Goal: Obtain resource: Download file/media

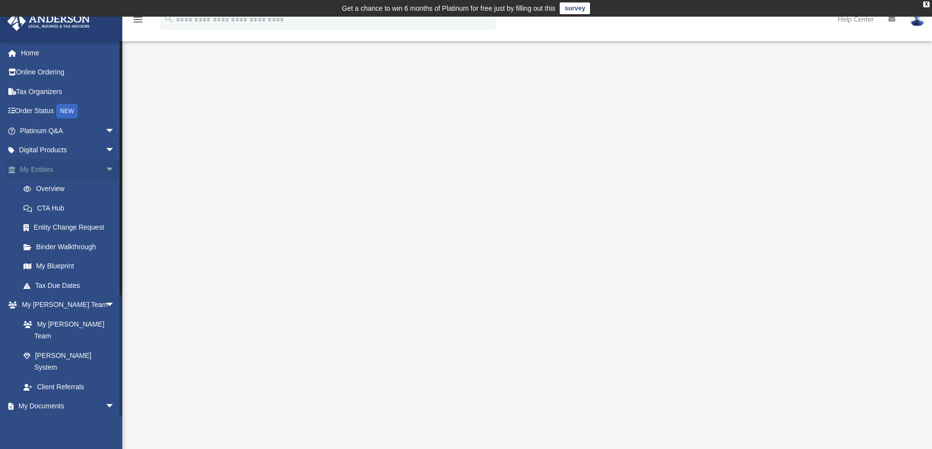
click at [48, 170] on link "My Entities arrow_drop_down" at bounding box center [68, 170] width 123 height 20
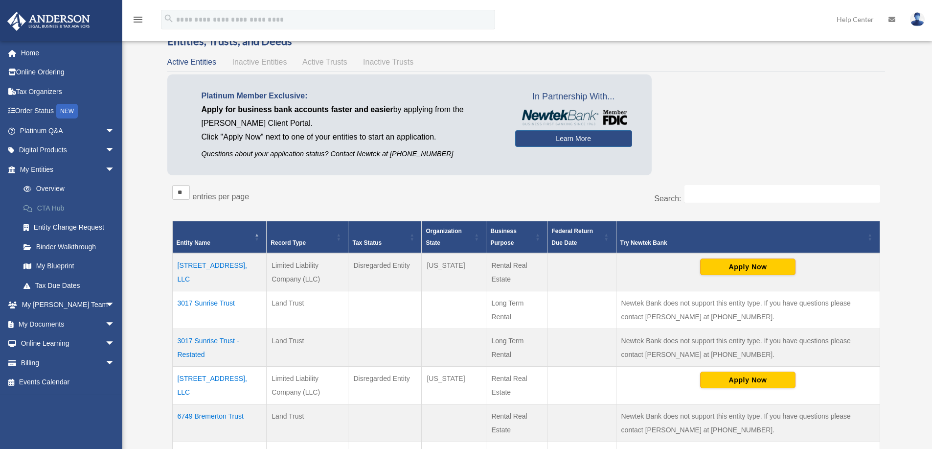
scroll to position [49, 0]
click at [105, 319] on span "arrow_drop_down" at bounding box center [115, 324] width 20 height 20
click at [43, 340] on link "Box" at bounding box center [72, 344] width 116 height 20
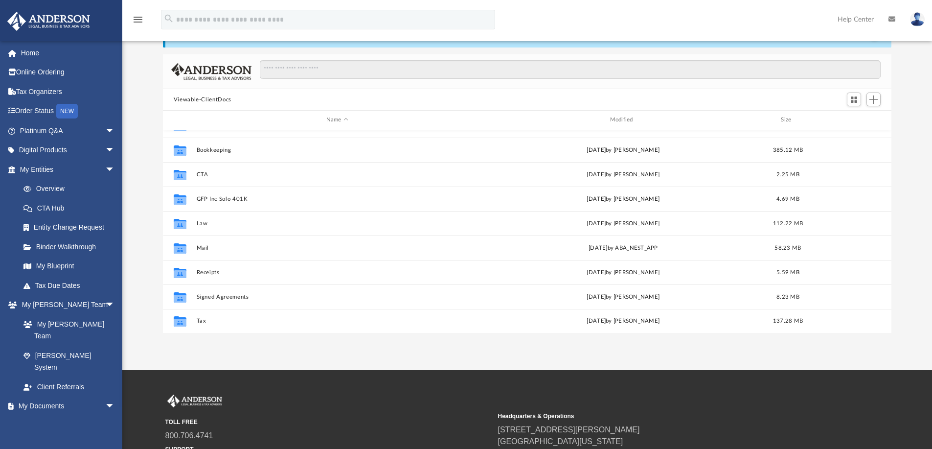
scroll to position [98, 0]
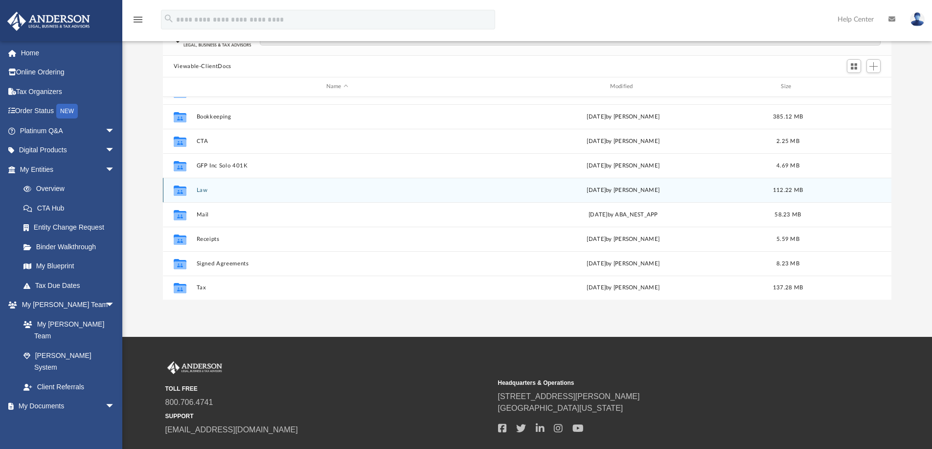
click at [185, 188] on icon "grid" at bounding box center [180, 191] width 13 height 8
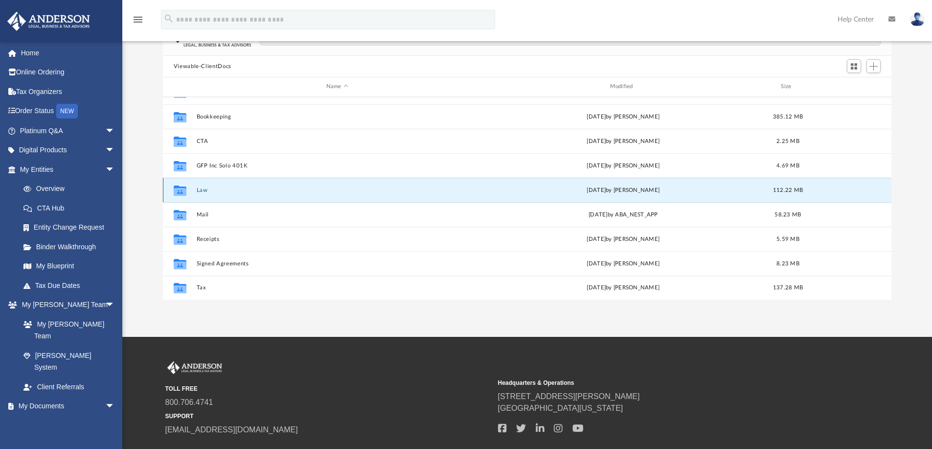
click at [200, 189] on button "Law" at bounding box center [337, 190] width 282 height 6
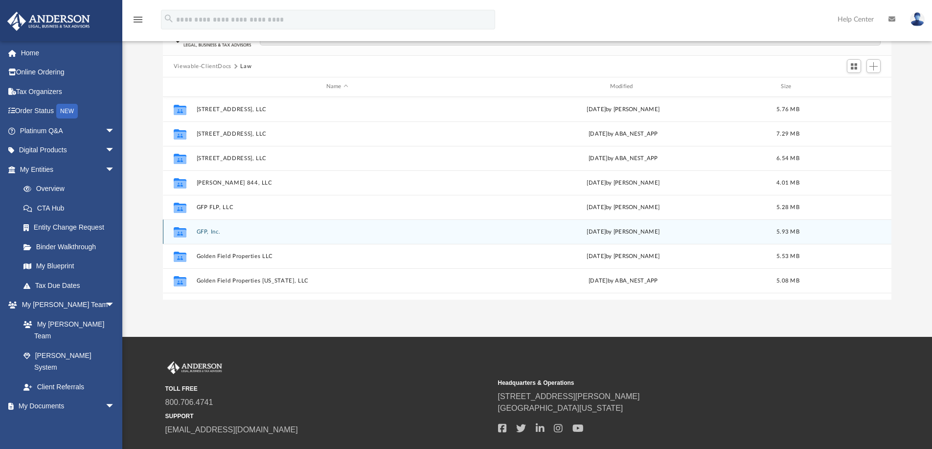
click at [198, 228] on div "Collaborated Folder GFP, Inc. Tue Jun 17 2025 by Joyce Johnson 5.93 MB" at bounding box center [527, 231] width 729 height 24
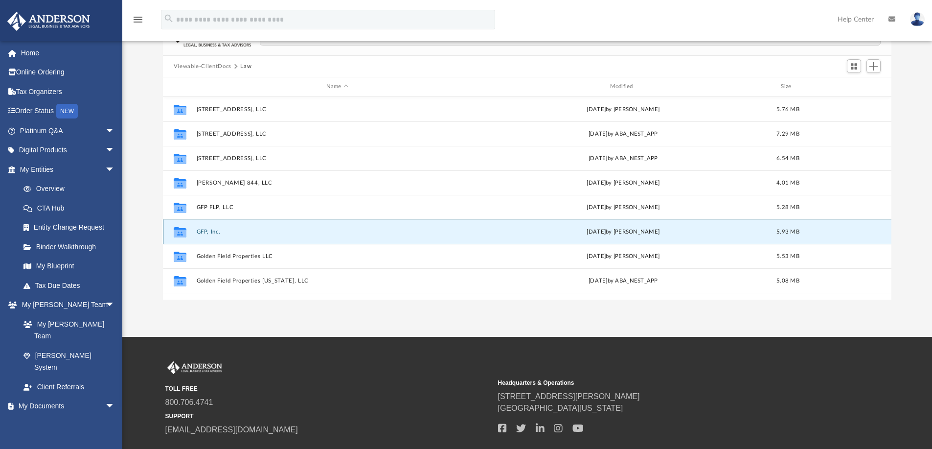
click at [200, 231] on button "GFP, Inc." at bounding box center [337, 232] width 282 height 6
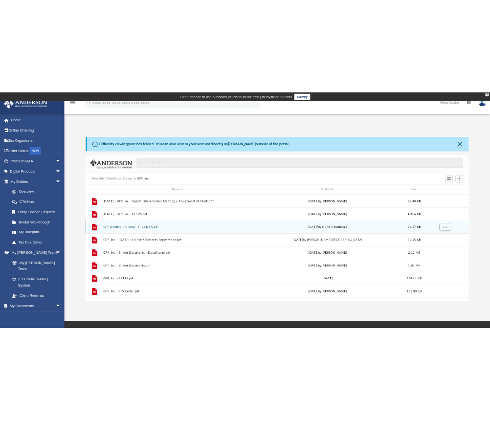
scroll to position [147, 0]
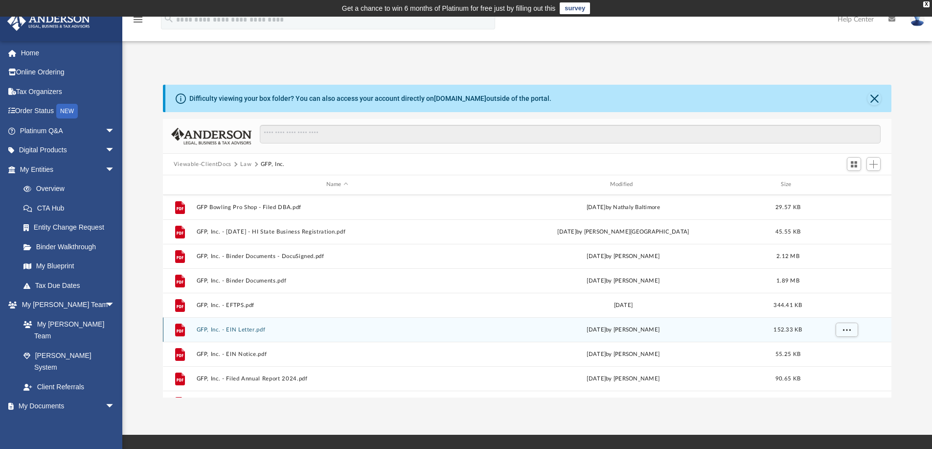
click at [240, 328] on button "GFP, Inc. - EIN Letter.pdf" at bounding box center [337, 329] width 282 height 6
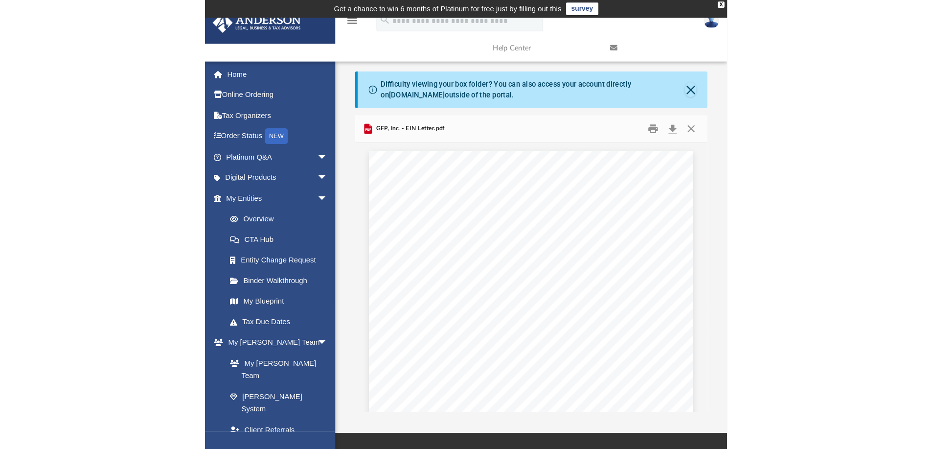
scroll to position [215, 721]
